Goal: Find specific page/section: Find specific page/section

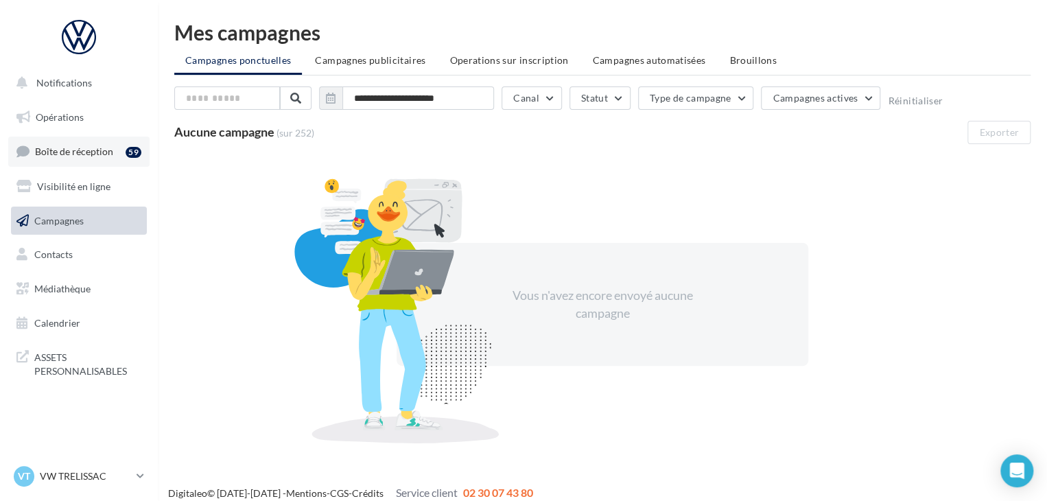
click at [104, 147] on span "Boîte de réception" at bounding box center [74, 151] width 78 height 12
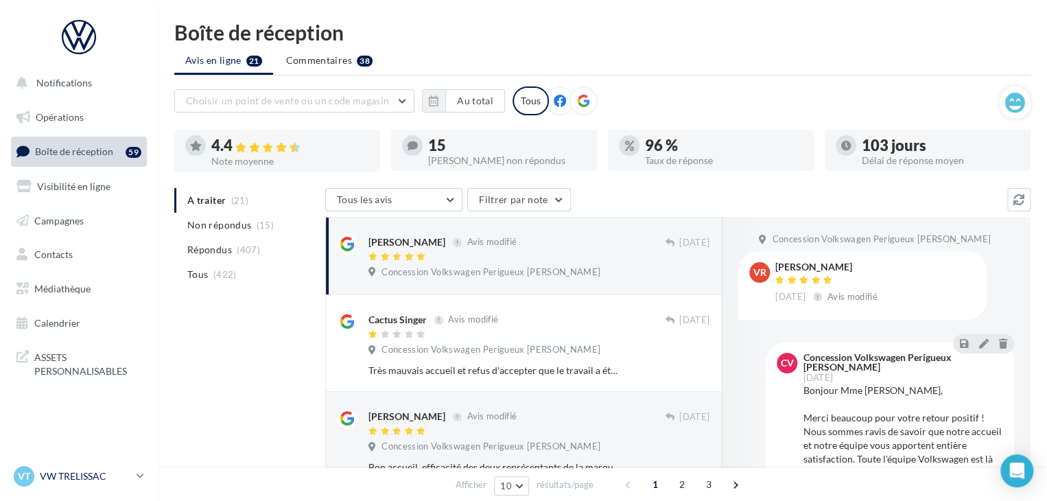
click at [89, 486] on link "VT VW TRELISSAC vw-tre-pau" at bounding box center [79, 476] width 136 height 26
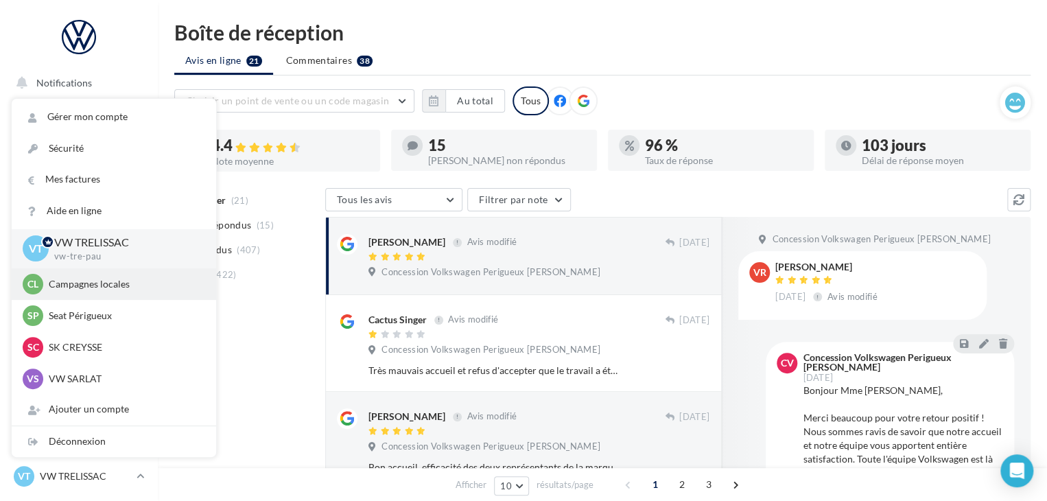
click at [81, 284] on p "Campagnes locales" at bounding box center [124, 284] width 151 height 14
